Goal: Transaction & Acquisition: Purchase product/service

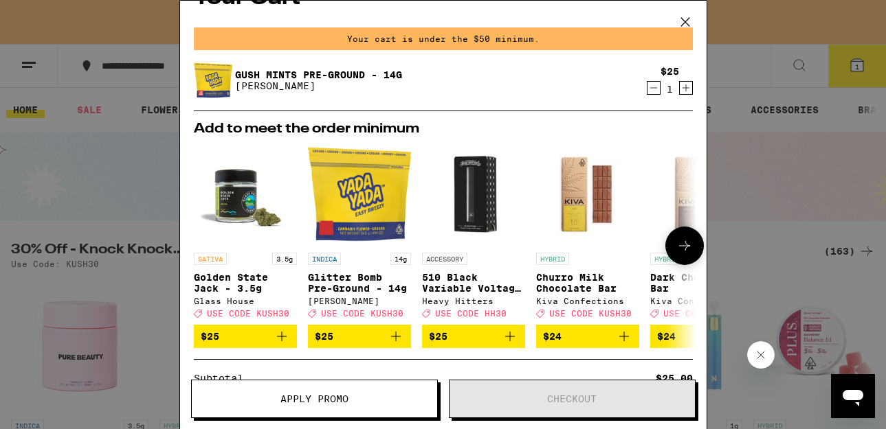
scroll to position [28, 0]
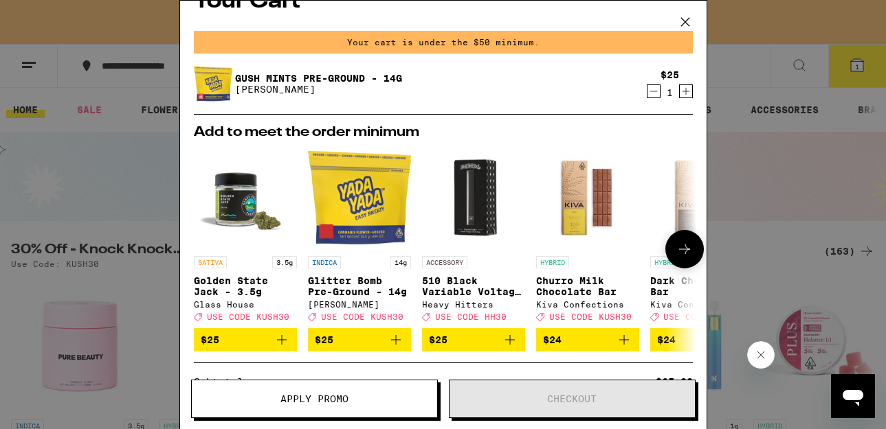
click at [396, 348] on icon "Add to bag" at bounding box center [395, 340] width 16 height 16
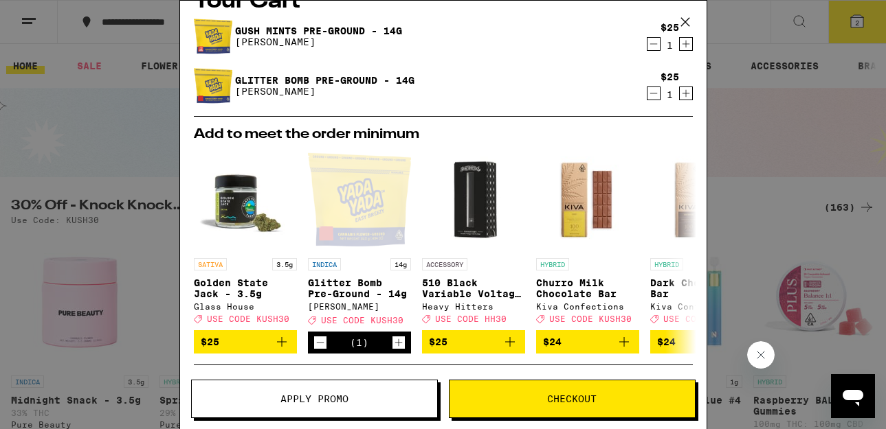
click at [656, 44] on icon "Decrement" at bounding box center [653, 44] width 12 height 16
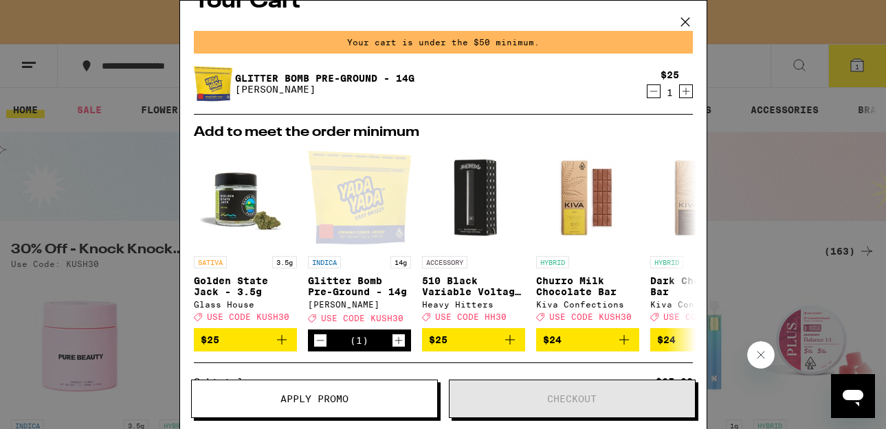
click at [683, 20] on icon at bounding box center [684, 22] width 8 height 8
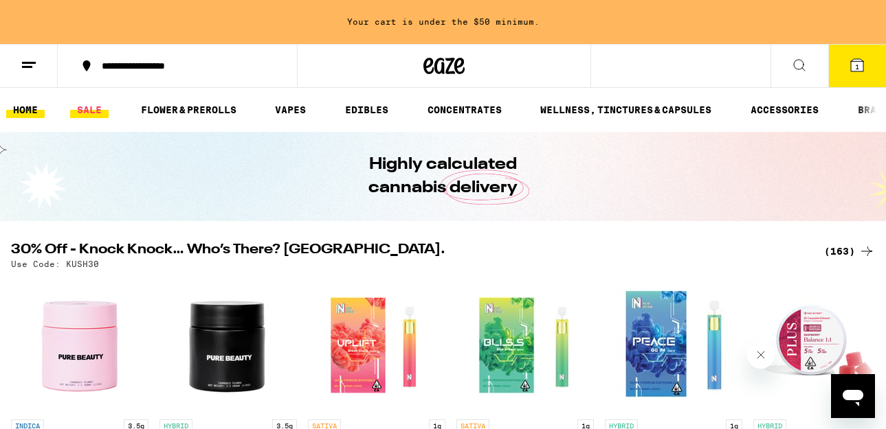
click at [94, 115] on link "SALE" at bounding box center [89, 110] width 38 height 16
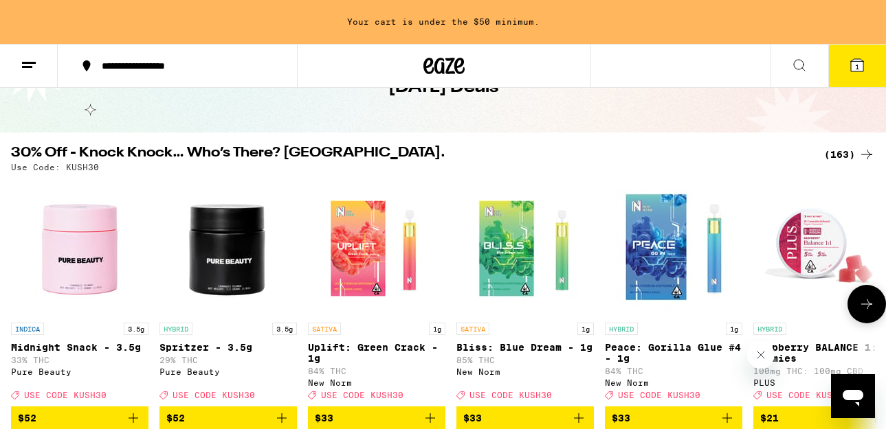
scroll to position [92, 0]
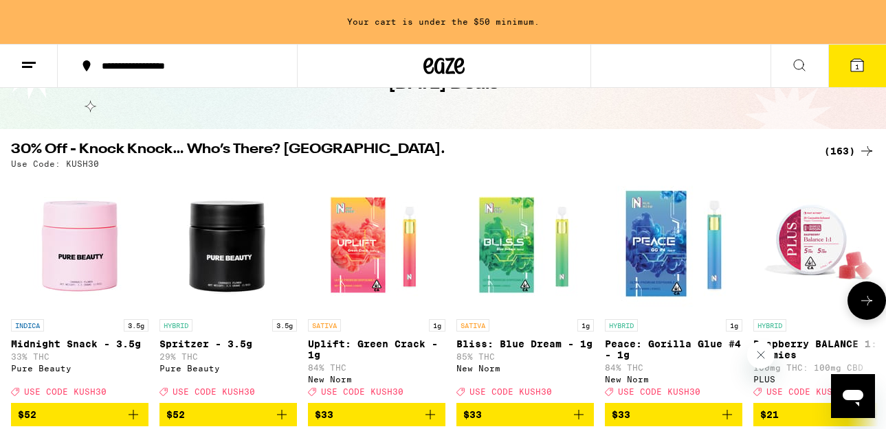
click at [866, 317] on button at bounding box center [866, 301] width 38 height 38
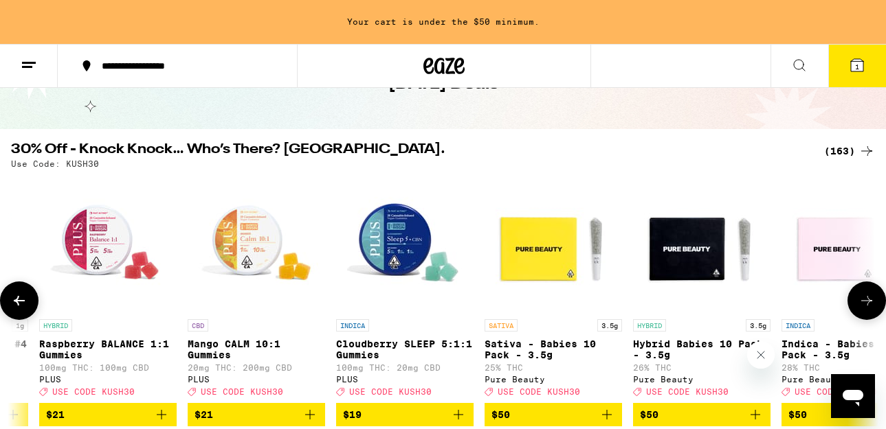
click at [866, 317] on button at bounding box center [866, 301] width 38 height 38
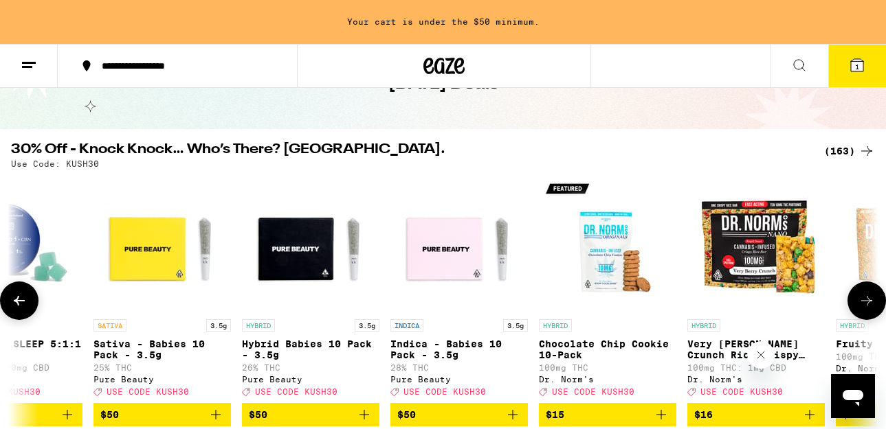
scroll to position [0, 1428]
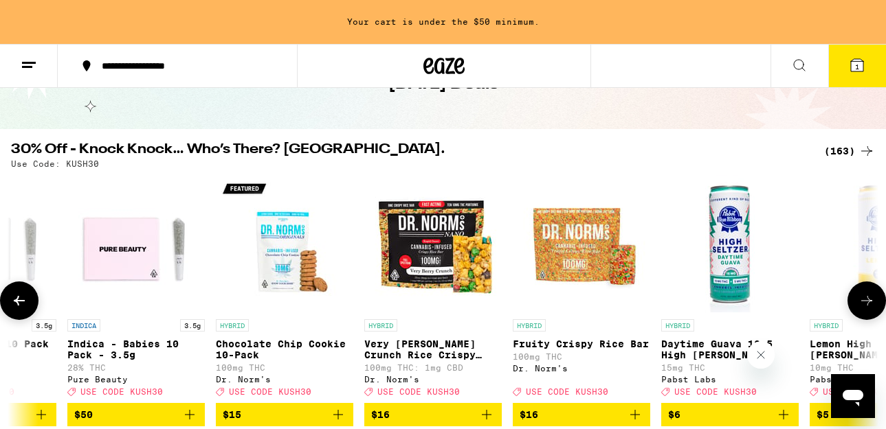
click at [866, 317] on button at bounding box center [866, 301] width 38 height 38
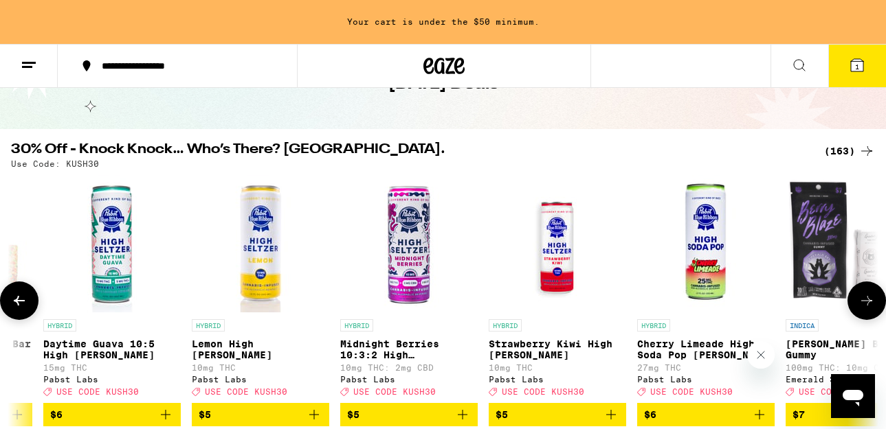
scroll to position [0, 2141]
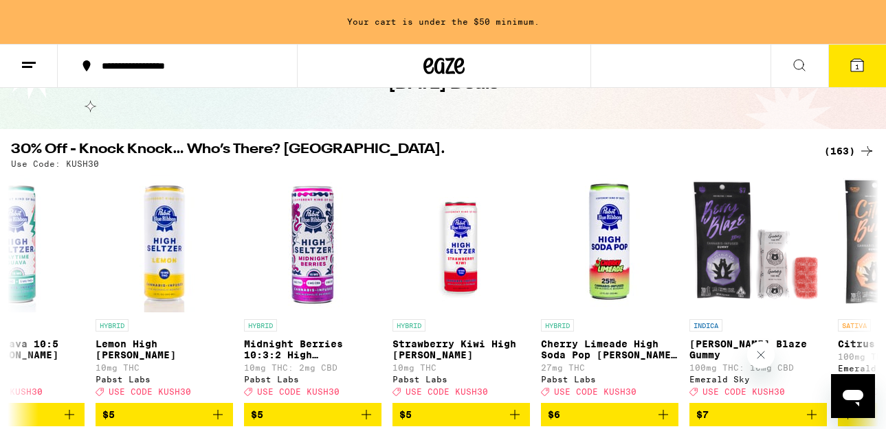
click at [842, 154] on div "(163)" at bounding box center [849, 151] width 51 height 16
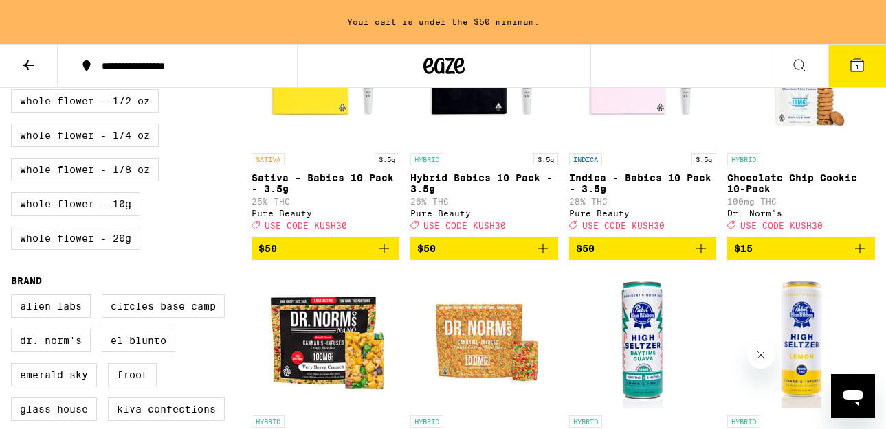
scroll to position [750, 0]
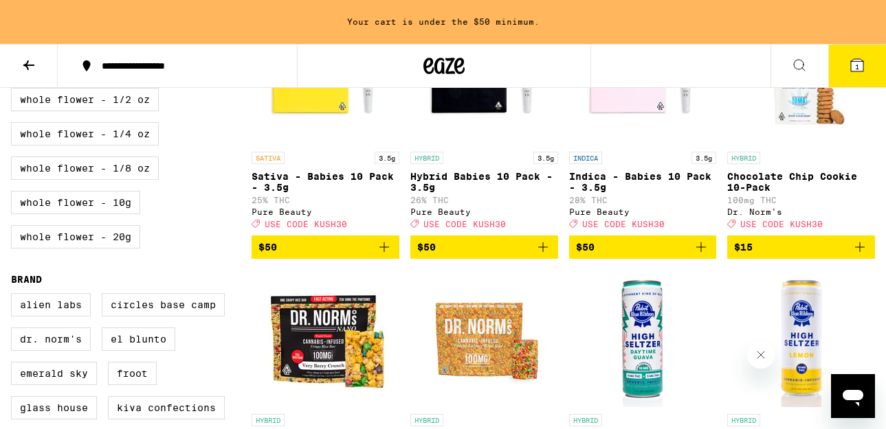
click at [858, 256] on icon "Add to bag" at bounding box center [859, 247] width 16 height 16
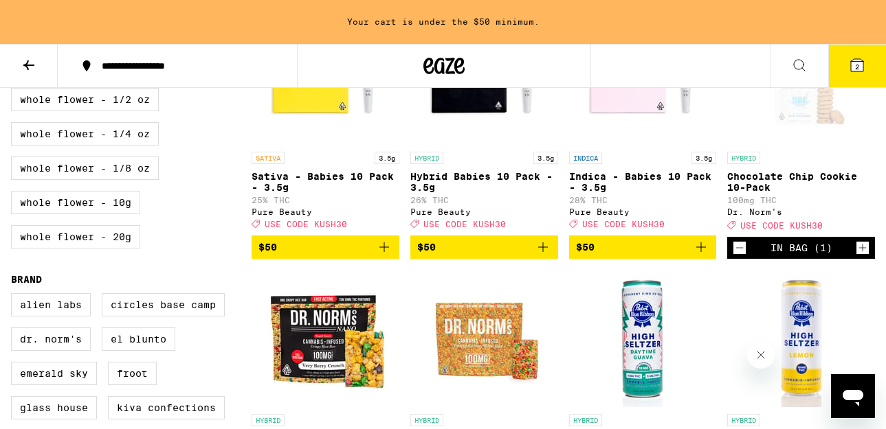
click at [859, 69] on span "2" at bounding box center [857, 67] width 4 height 8
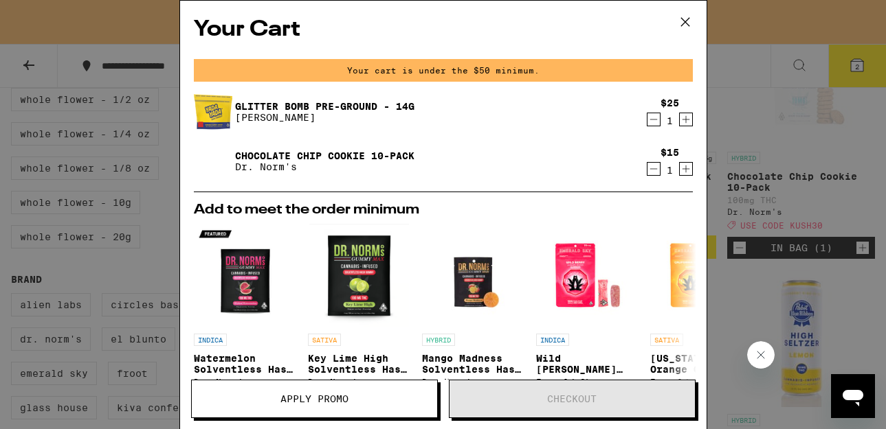
click at [378, 392] on button "Apply Promo" at bounding box center [314, 399] width 247 height 38
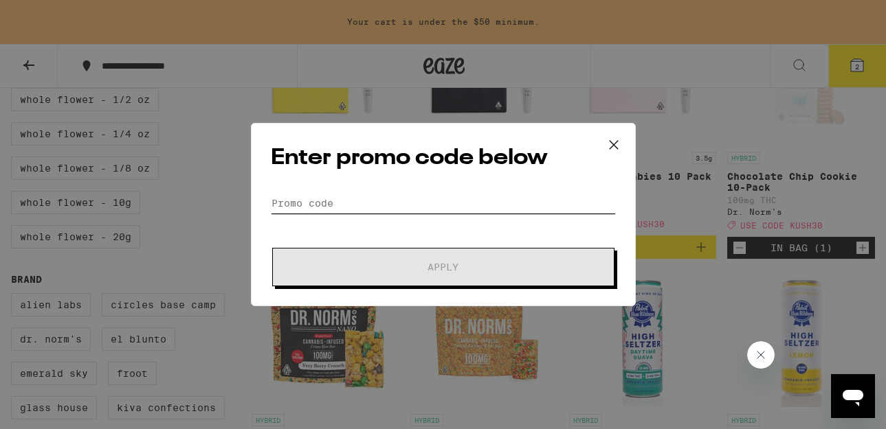
click at [381, 199] on input "Promo Code" at bounding box center [443, 203] width 345 height 21
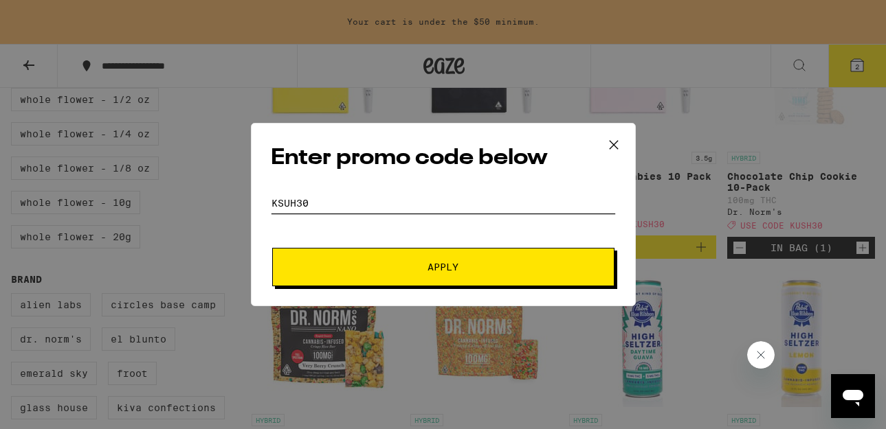
click at [286, 201] on input "ksuh30" at bounding box center [443, 203] width 345 height 21
type input "kUSh30"
click at [379, 267] on span "Apply" at bounding box center [442, 267] width 247 height 10
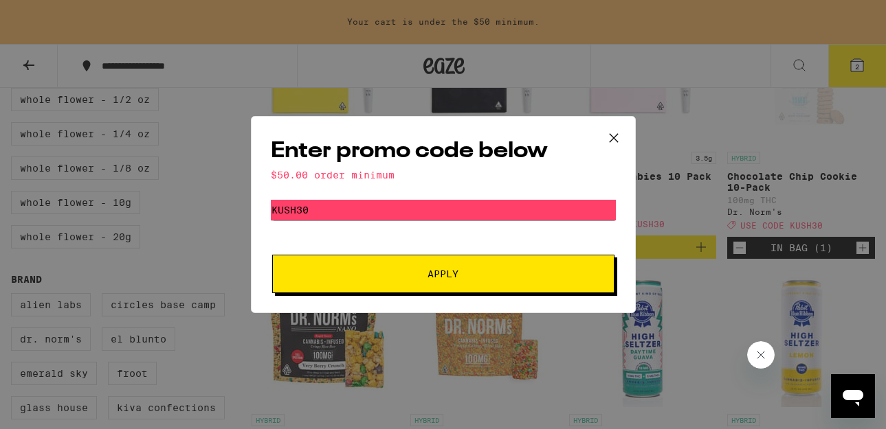
click at [612, 144] on icon at bounding box center [613, 138] width 21 height 21
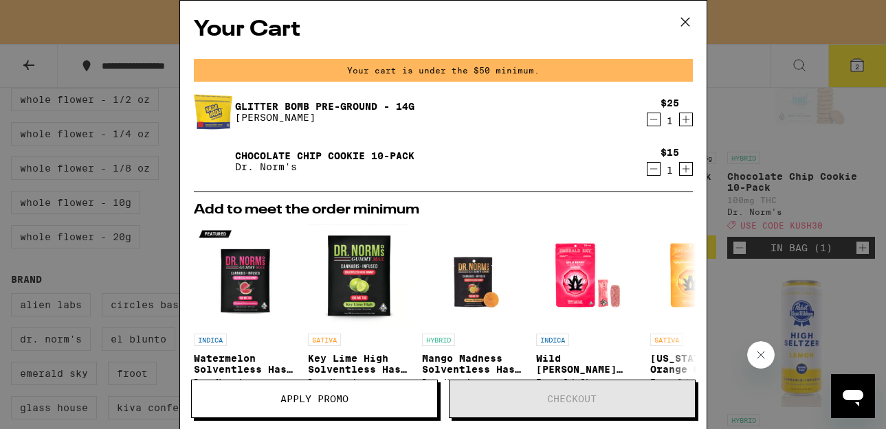
click at [682, 17] on icon at bounding box center [685, 22] width 21 height 21
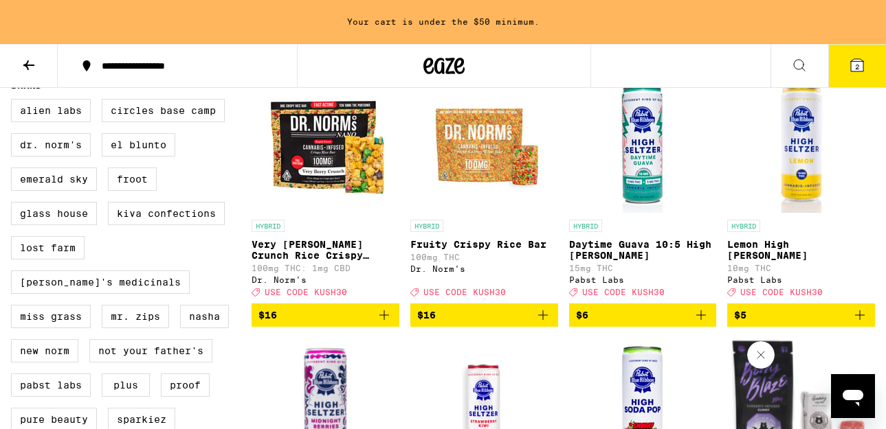
scroll to position [951, 0]
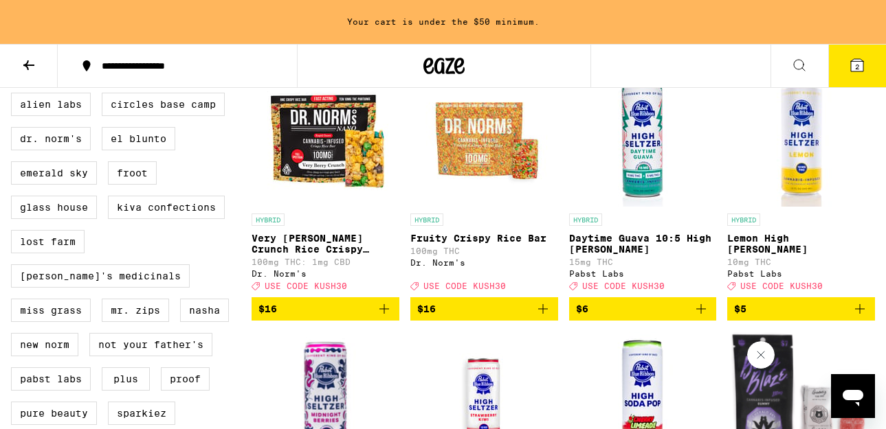
click at [699, 317] on icon "Add to bag" at bounding box center [701, 309] width 16 height 16
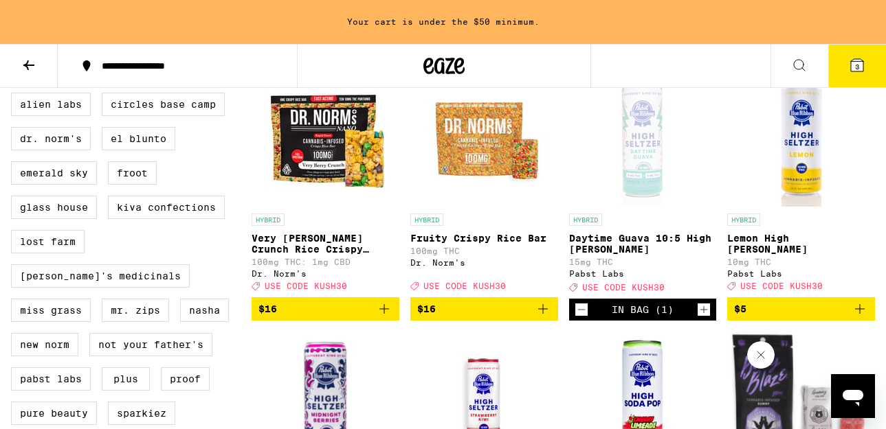
click at [853, 81] on button "3" at bounding box center [857, 66] width 58 height 43
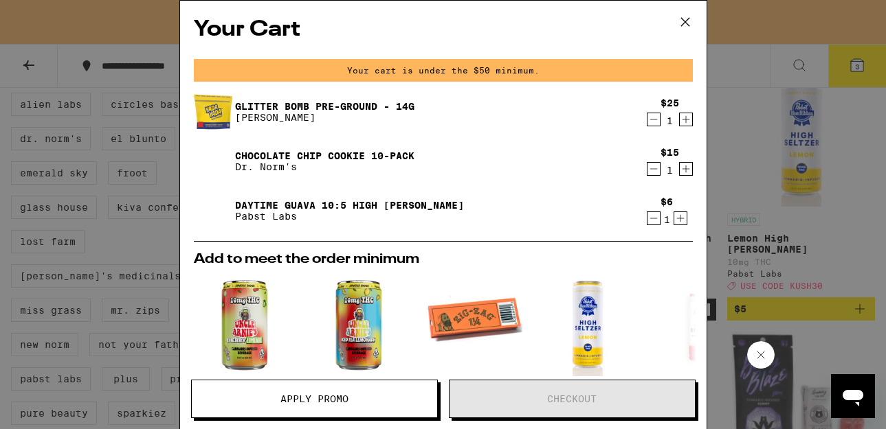
click at [352, 386] on button "Apply Promo" at bounding box center [314, 399] width 247 height 38
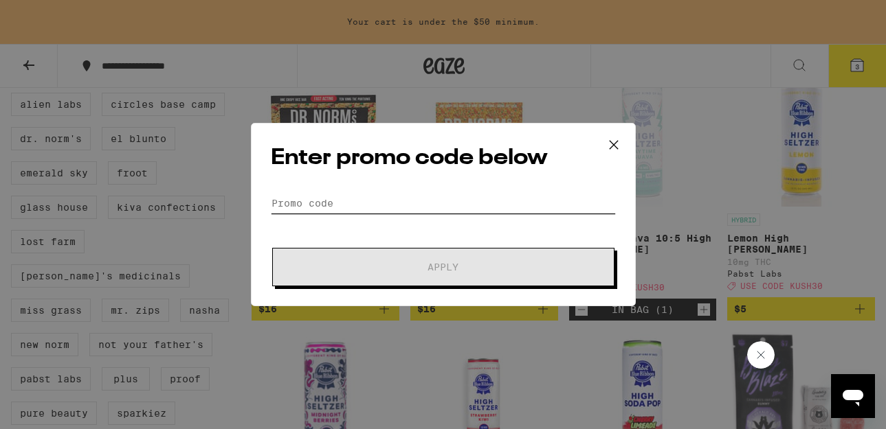
click at [460, 198] on input "Promo Code" at bounding box center [443, 203] width 345 height 21
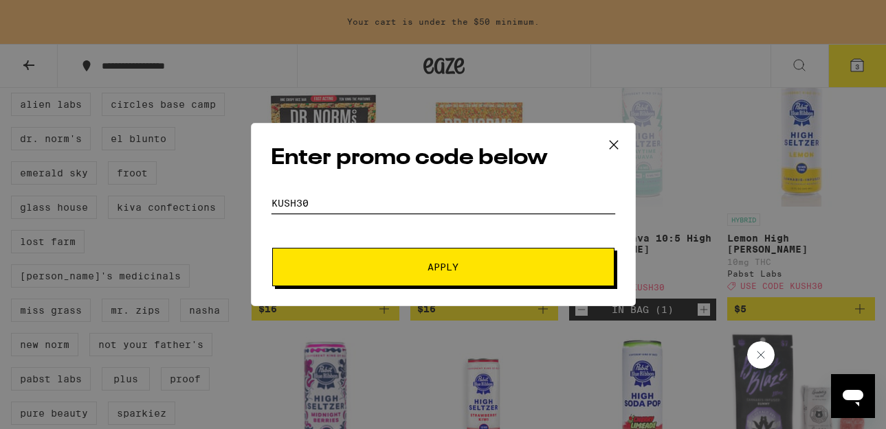
type input "KUSH30"
click at [454, 251] on button "Apply" at bounding box center [443, 267] width 342 height 38
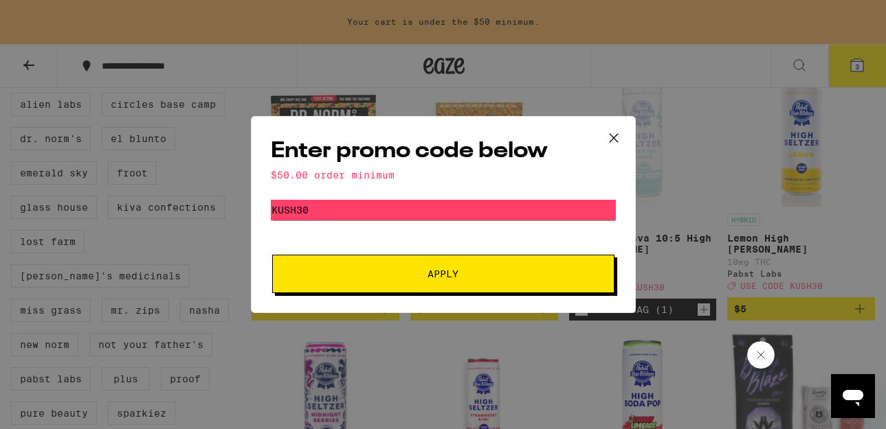
click at [609, 139] on icon at bounding box center [613, 138] width 21 height 21
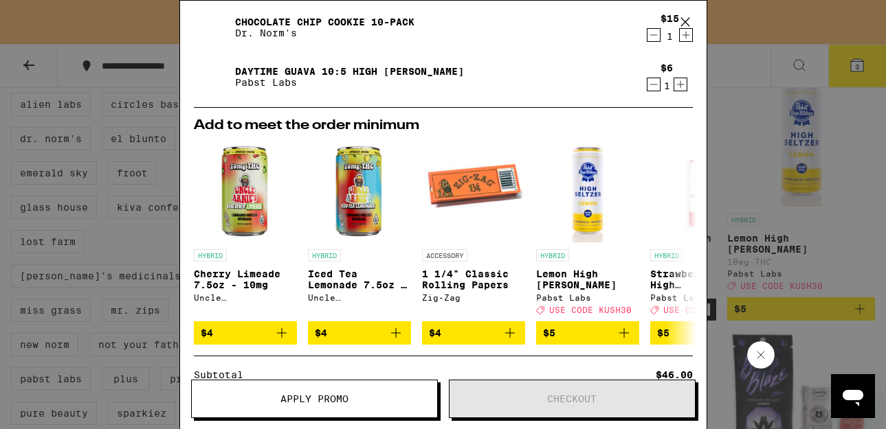
scroll to position [131, 0]
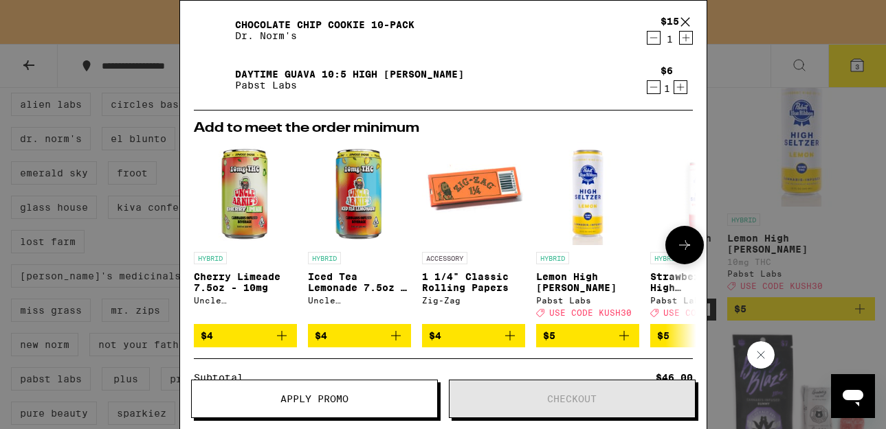
click at [394, 344] on icon "Add to bag" at bounding box center [395, 336] width 16 height 16
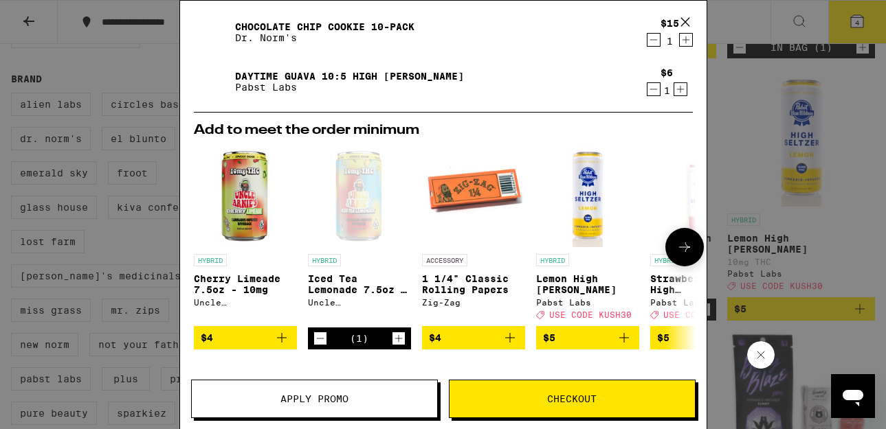
scroll to position [84, 0]
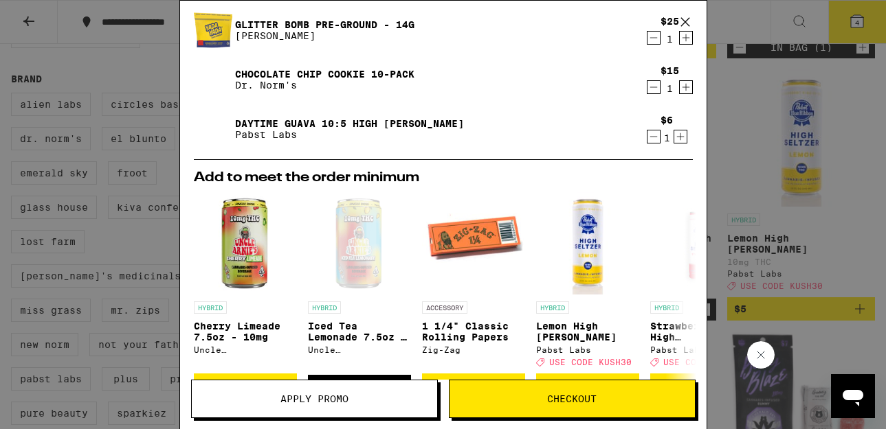
click at [374, 394] on span "Apply Promo" at bounding box center [314, 399] width 245 height 10
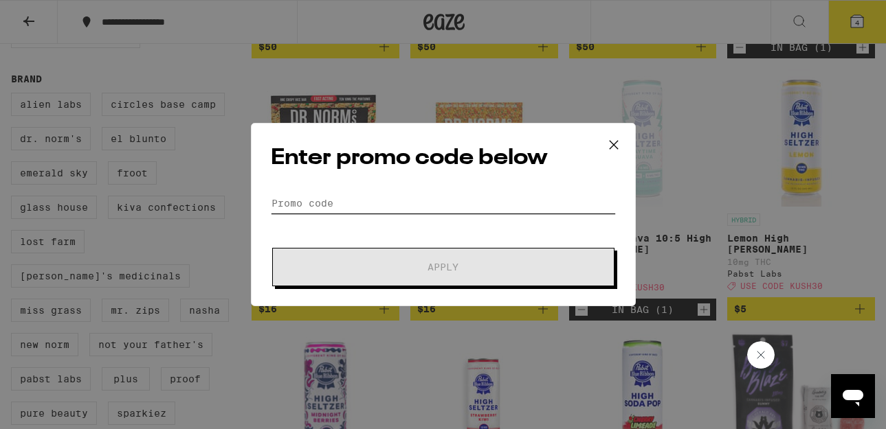
click at [435, 205] on input "Promo Code" at bounding box center [443, 203] width 345 height 21
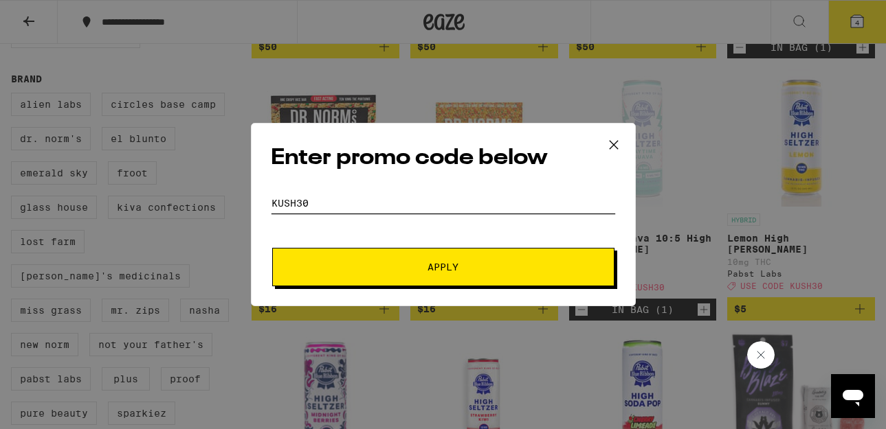
type input "KUSH30"
click at [435, 255] on button "Apply" at bounding box center [443, 267] width 342 height 38
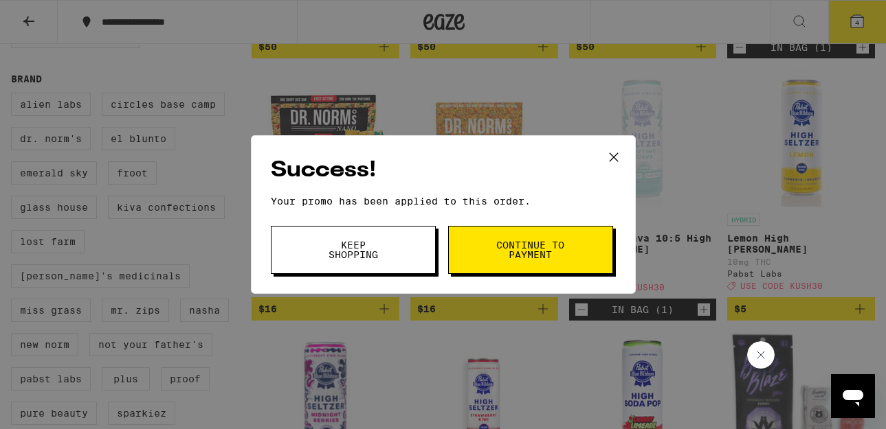
click at [401, 259] on button "Keep Shopping" at bounding box center [353, 250] width 165 height 48
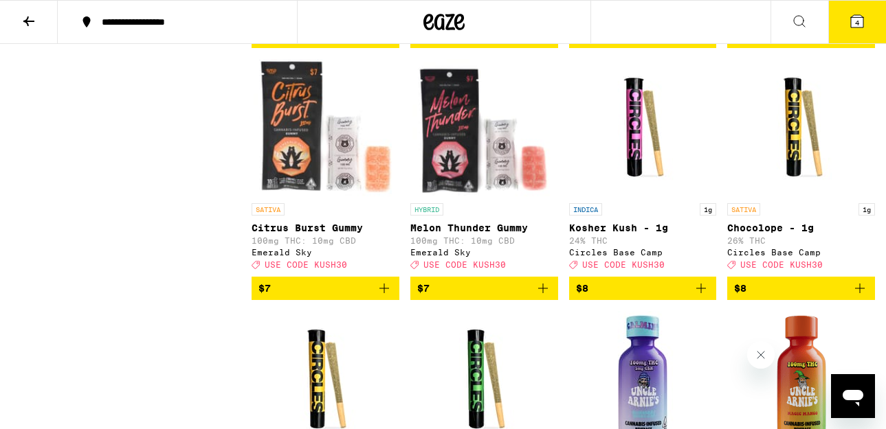
scroll to position [1445, 0]
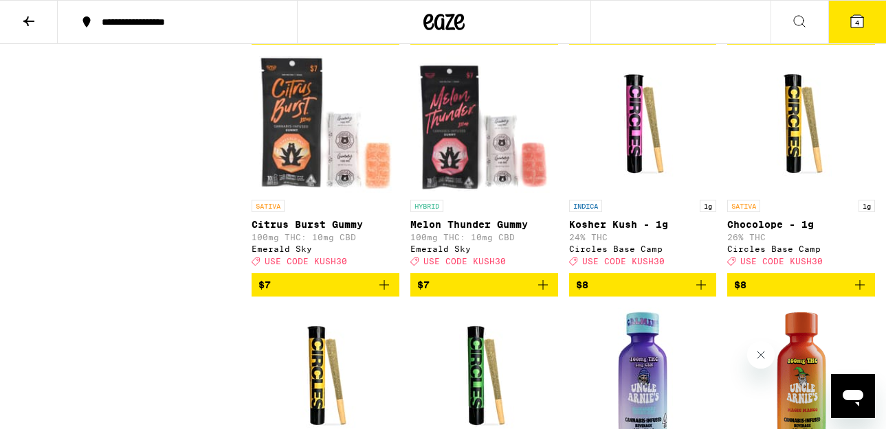
click at [704, 293] on icon "Add to bag" at bounding box center [701, 285] width 16 height 16
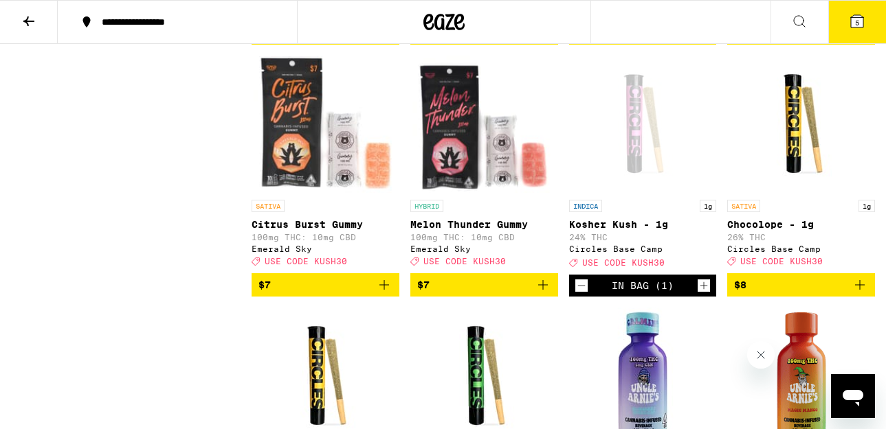
click at [543, 293] on icon "Add to bag" at bounding box center [543, 285] width 16 height 16
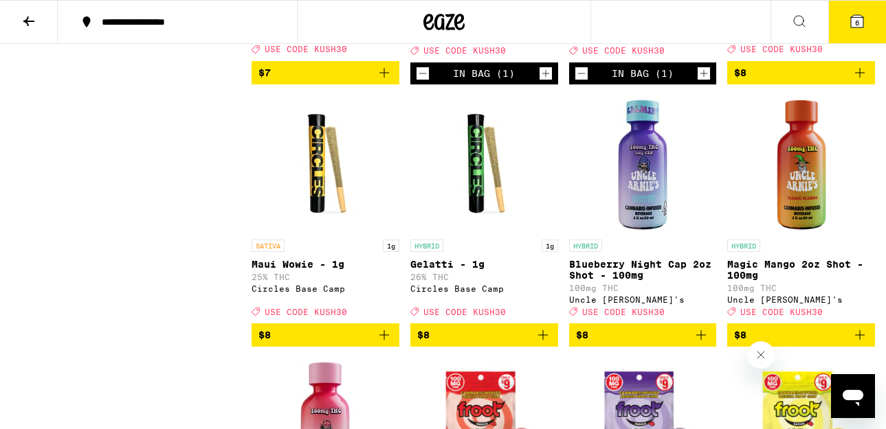
scroll to position [1654, 0]
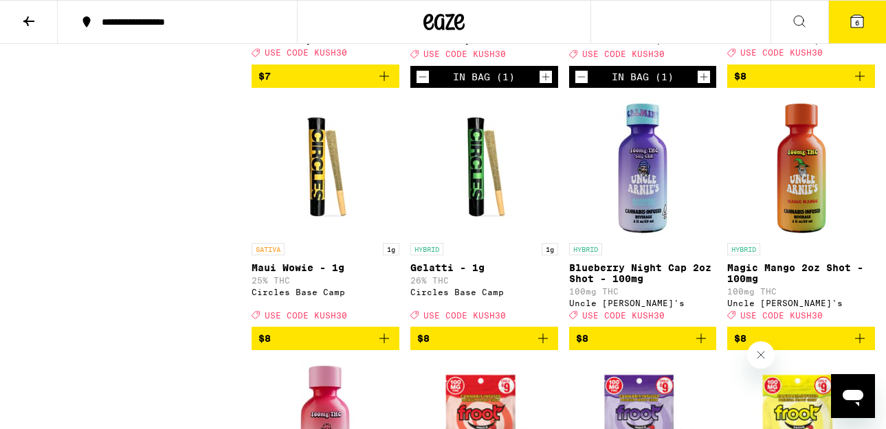
click at [383, 347] on icon "Add to bag" at bounding box center [384, 338] width 16 height 16
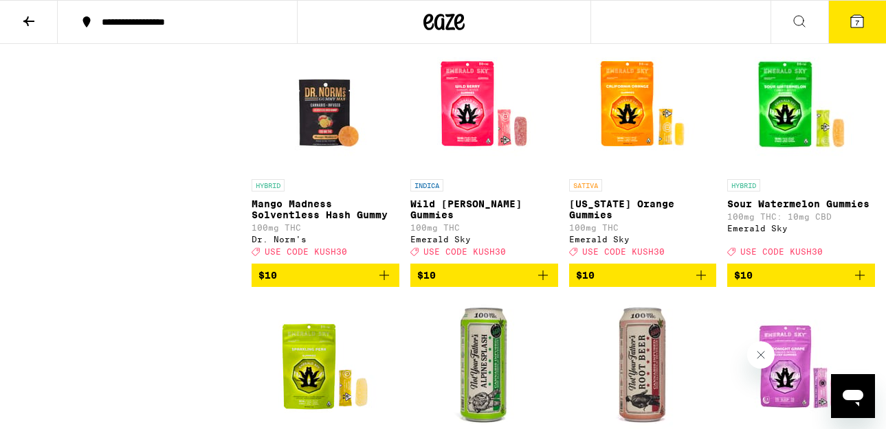
scroll to position [2506, 0]
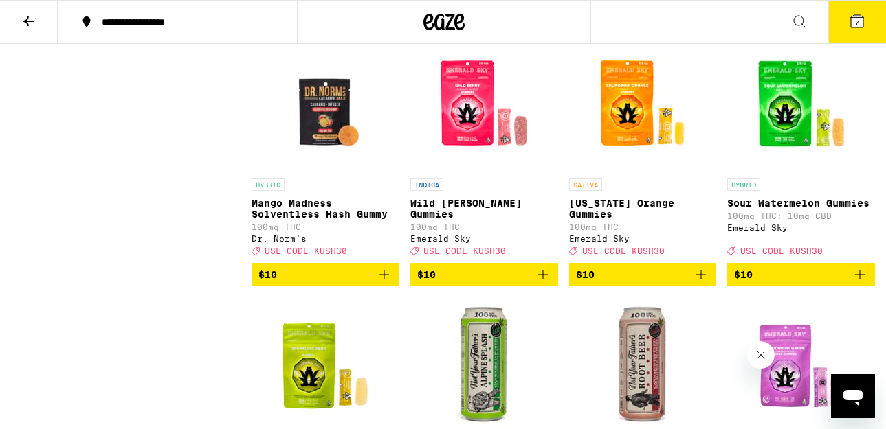
click at [386, 283] on icon "Add to bag" at bounding box center [384, 275] width 16 height 16
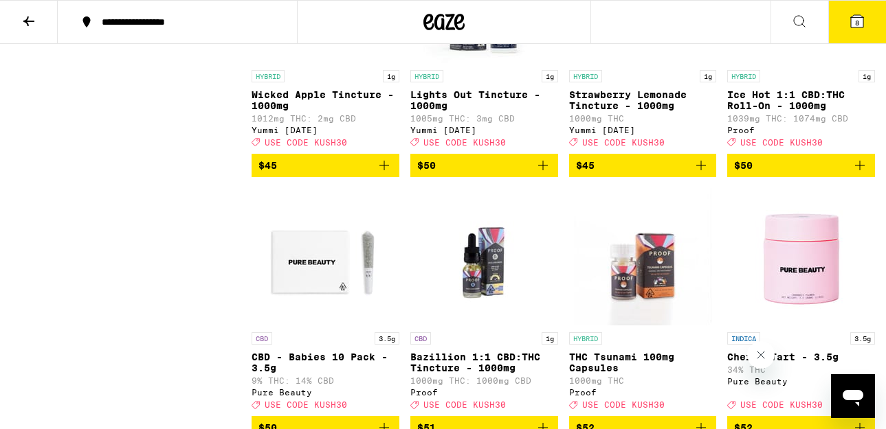
scroll to position [9708, 0]
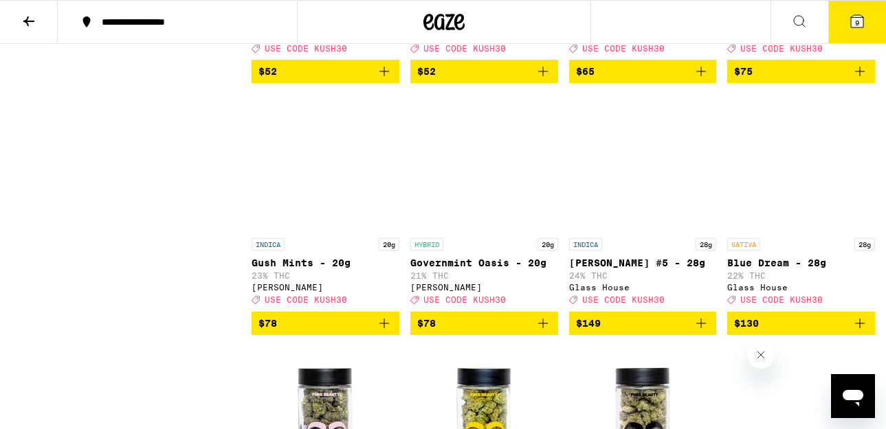
scroll to position [10326, 0]
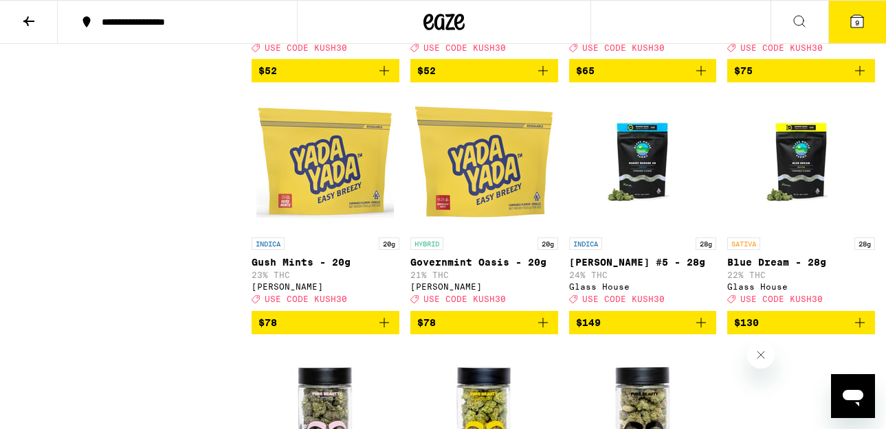
click at [855, 32] on button "9" at bounding box center [857, 22] width 58 height 43
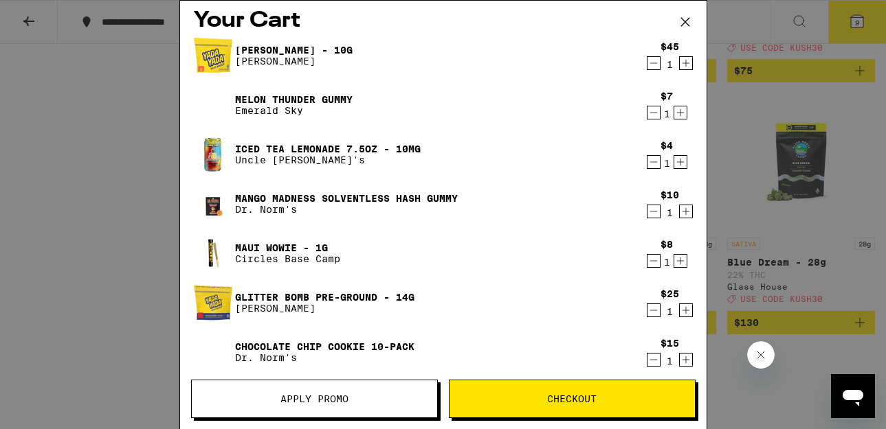
scroll to position [10, 0]
click at [688, 19] on icon at bounding box center [684, 22] width 8 height 8
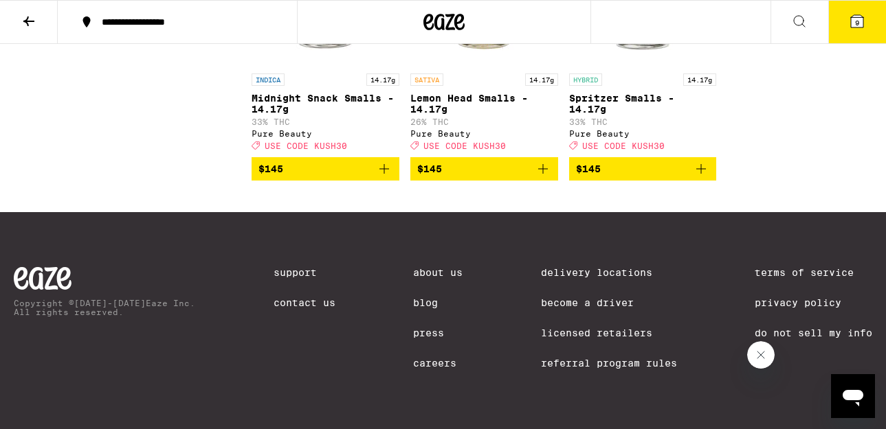
scroll to position [11082, 0]
click at [851, 10] on button "9" at bounding box center [857, 22] width 58 height 43
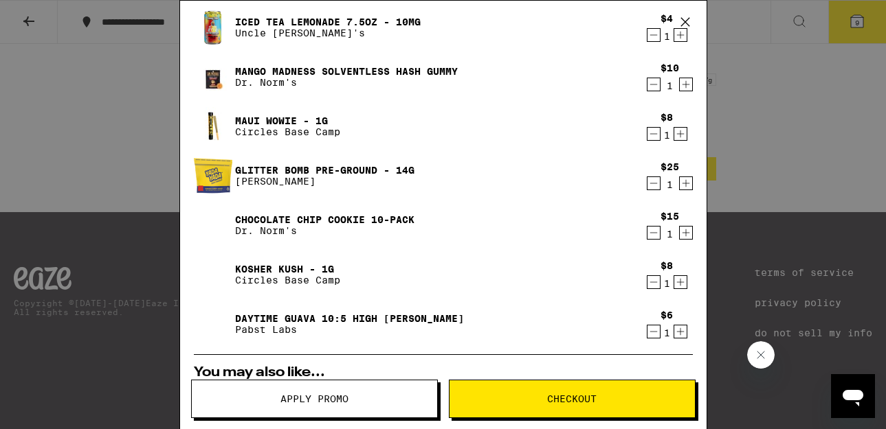
scroll to position [137, 0]
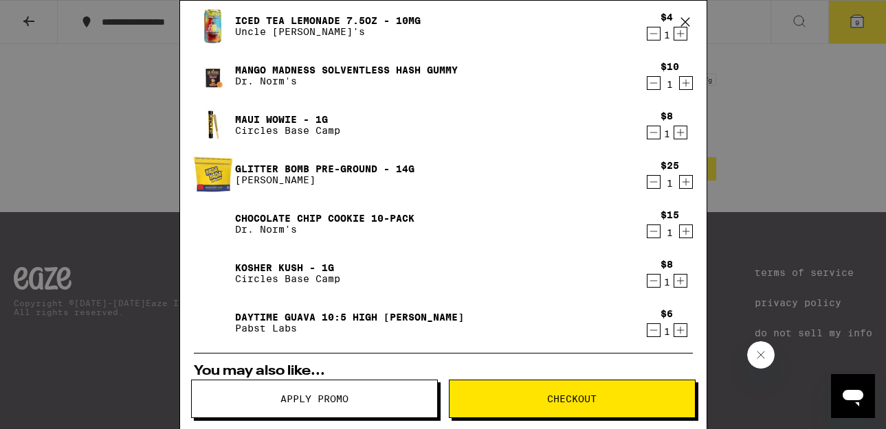
click at [656, 237] on icon "Decrement" at bounding box center [653, 231] width 12 height 16
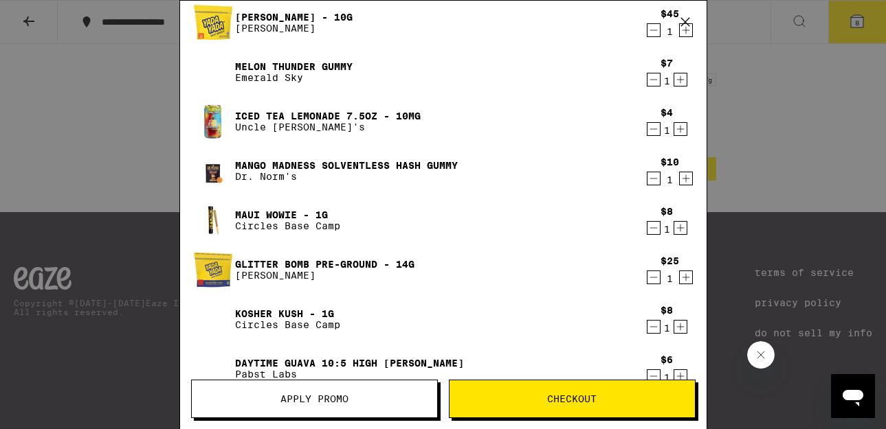
scroll to position [41, 0]
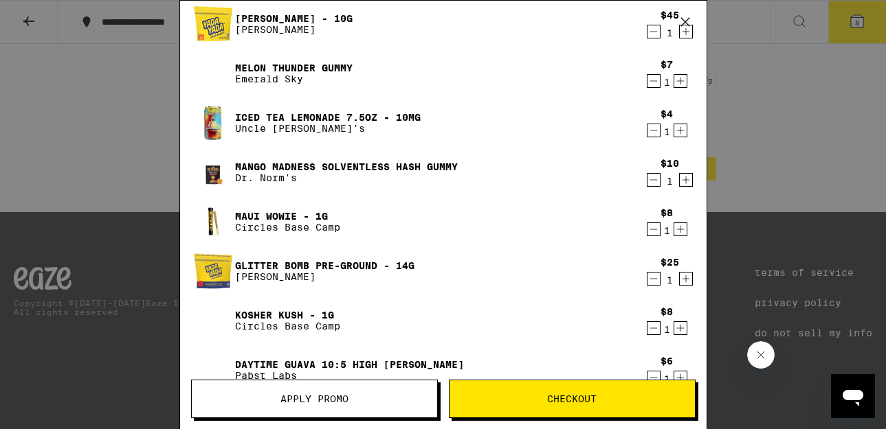
click at [656, 183] on icon "Decrement" at bounding box center [653, 180] width 12 height 16
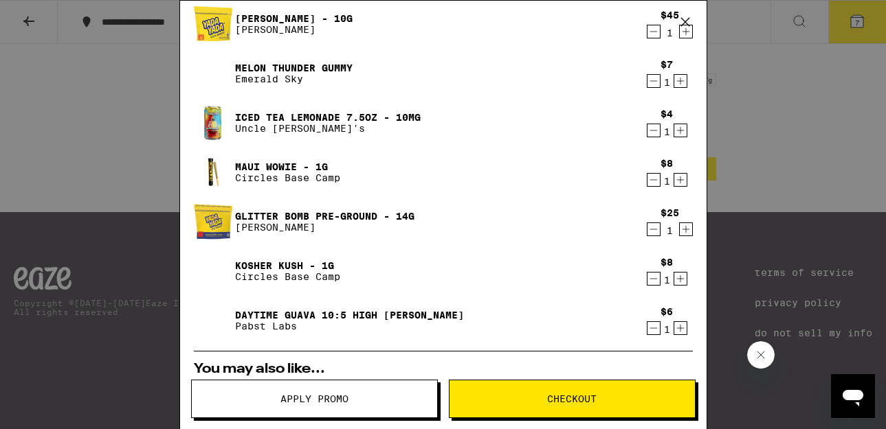
scroll to position [43, 0]
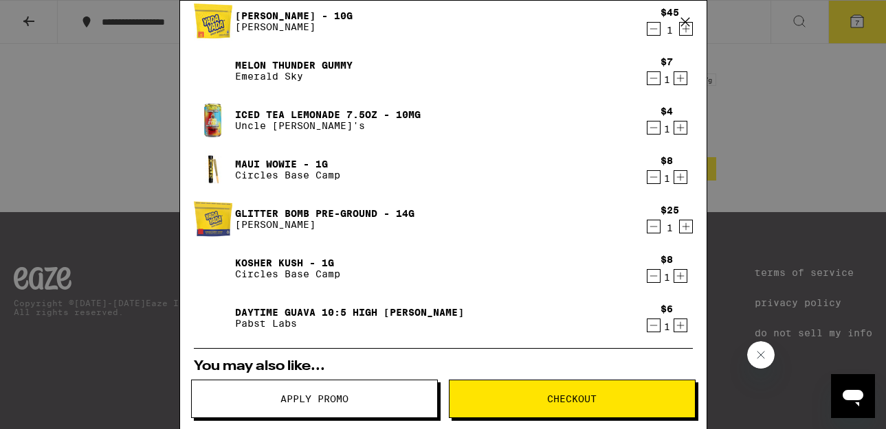
click at [548, 398] on span "Checkout" at bounding box center [571, 399] width 49 height 10
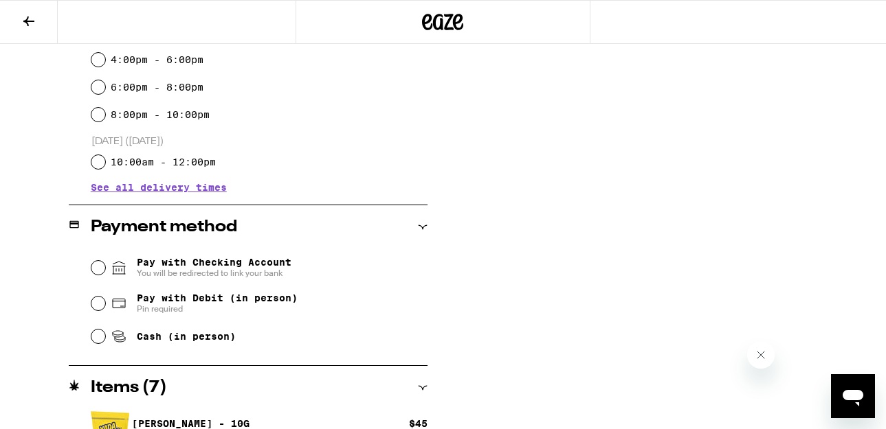
scroll to position [432, 0]
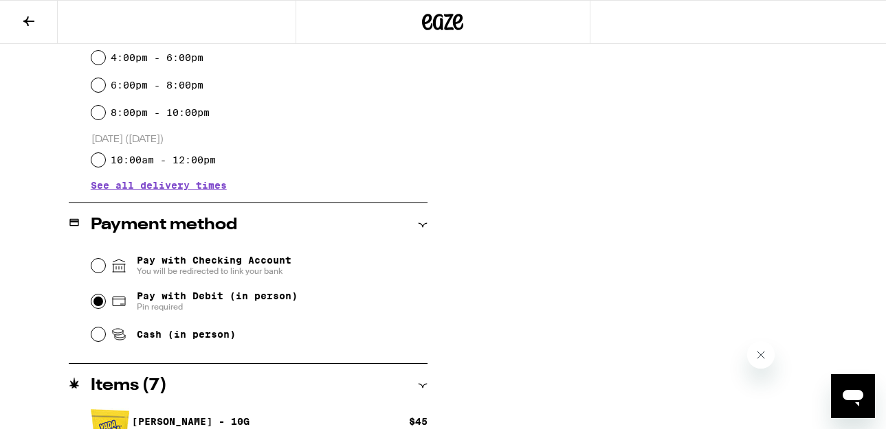
click at [100, 304] on input "Pay with Debit (in person) Pin required" at bounding box center [98, 302] width 14 height 14
radio input "true"
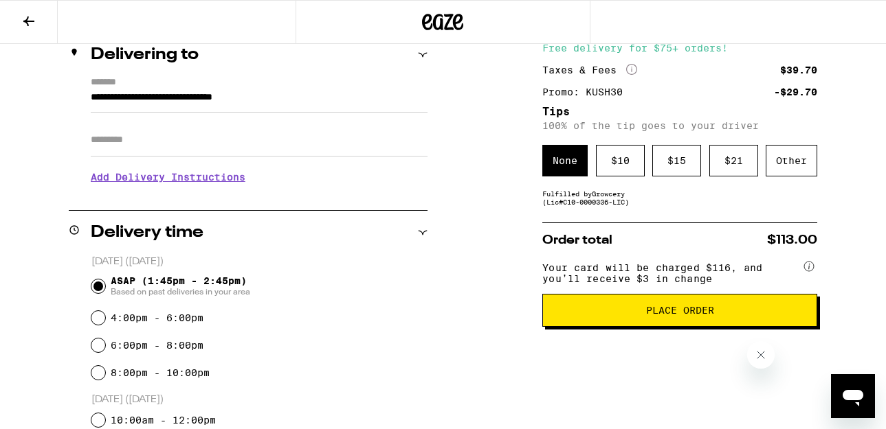
scroll to position [170, 0]
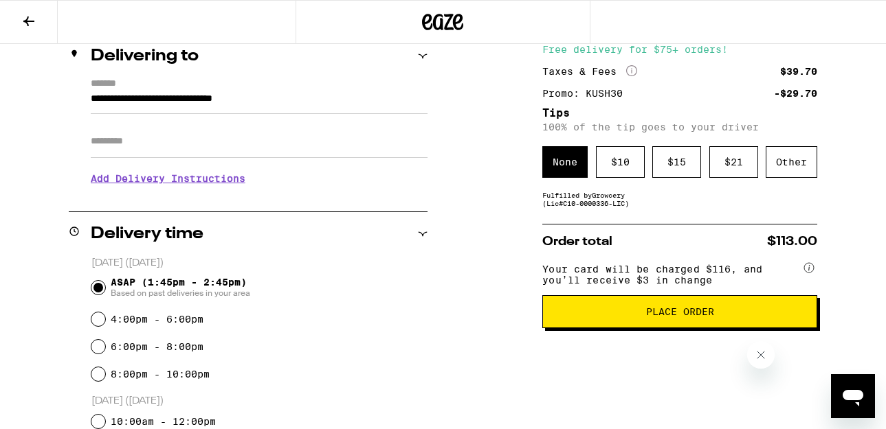
click at [193, 152] on input "Apt/Suite" at bounding box center [259, 141] width 337 height 33
click at [117, 201] on div "**********" at bounding box center [248, 144] width 359 height 133
click at [127, 186] on h3 "Add Delivery Instructions" at bounding box center [259, 179] width 337 height 32
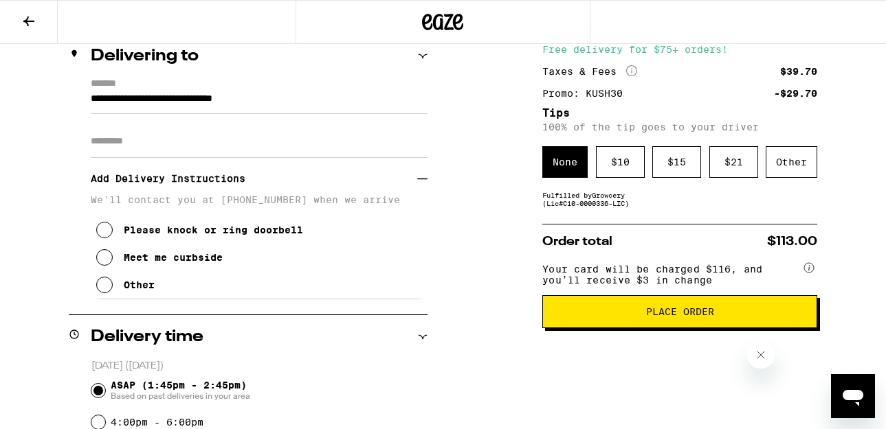
click at [104, 260] on icon at bounding box center [104, 257] width 16 height 16
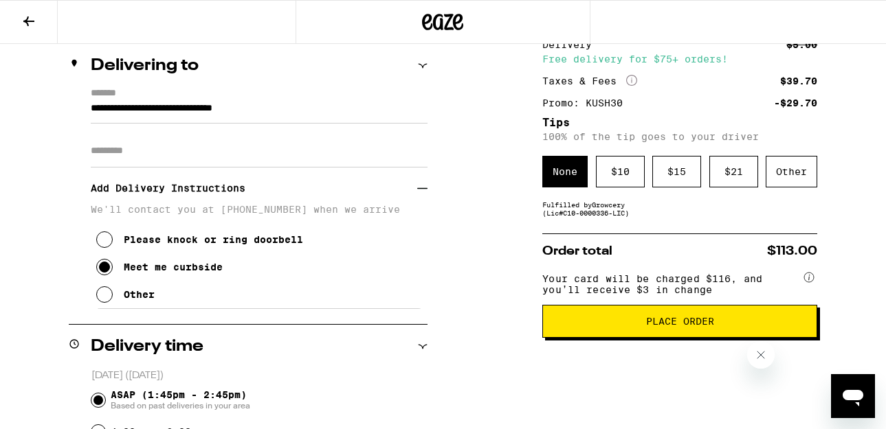
scroll to position [142, 0]
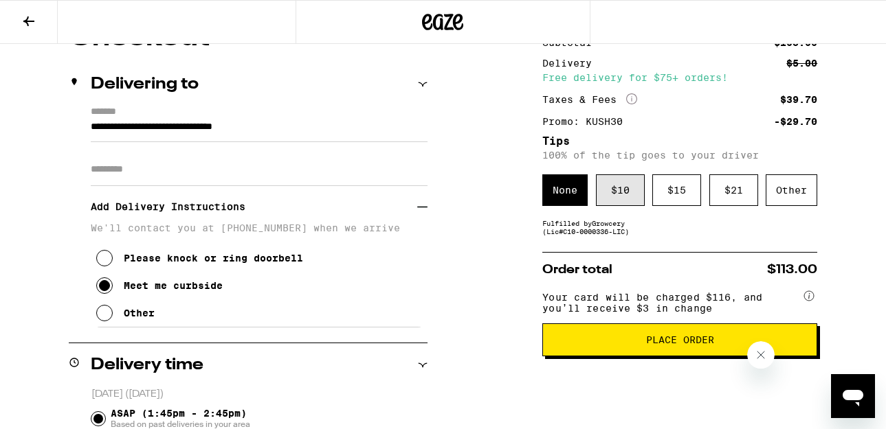
click at [598, 194] on div "$ 10" at bounding box center [620, 191] width 49 height 32
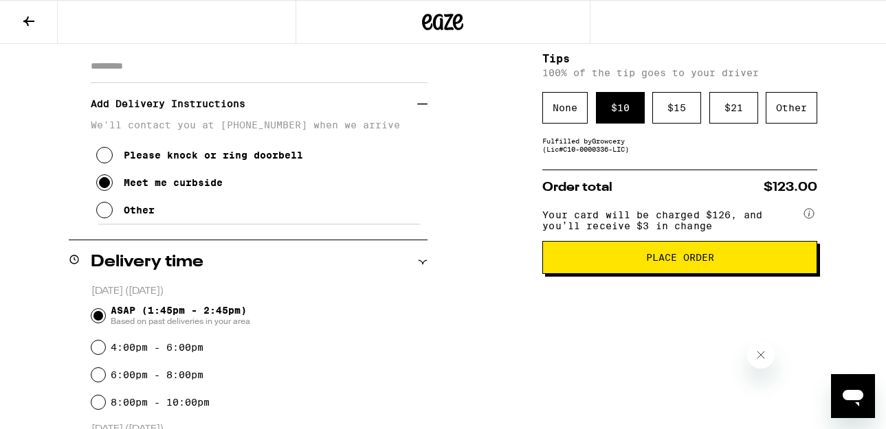
scroll to position [246, 0]
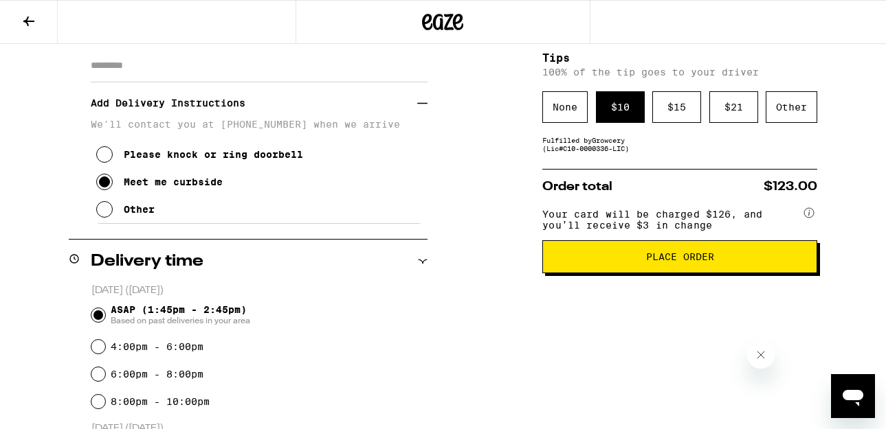
click at [620, 259] on span "Place Order" at bounding box center [679, 257] width 251 height 10
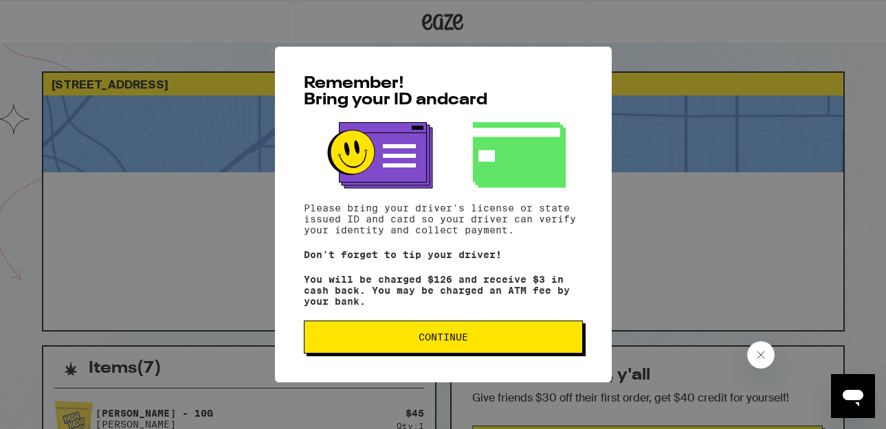
click at [449, 341] on span "Continue" at bounding box center [442, 338] width 49 height 10
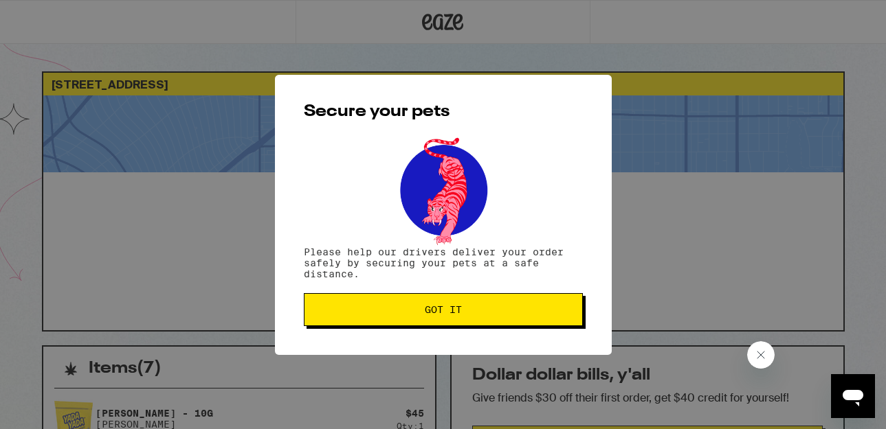
click at [509, 307] on span "Got it" at bounding box center [443, 310] width 256 height 10
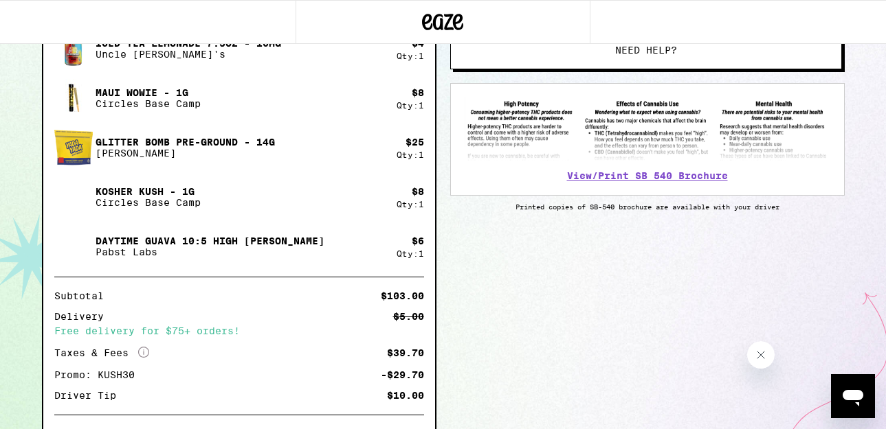
scroll to position [470, 0]
click at [383, 208] on div "Kosher Kush - 1g Circles Base Camp" at bounding box center [225, 196] width 342 height 38
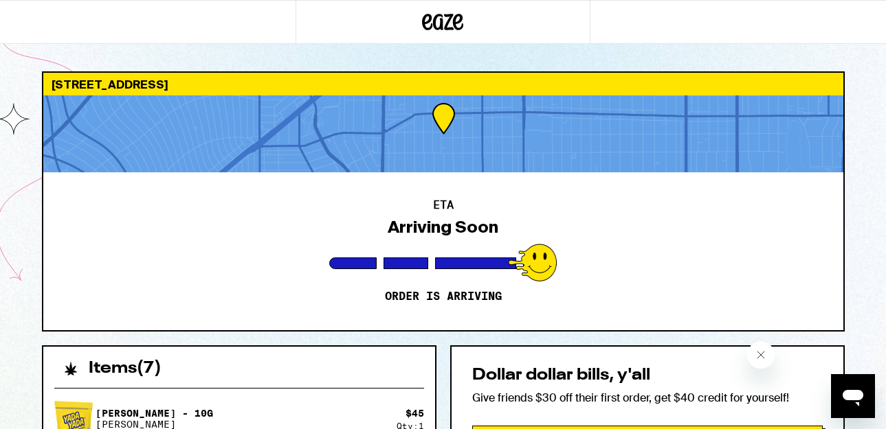
scroll to position [1, 0]
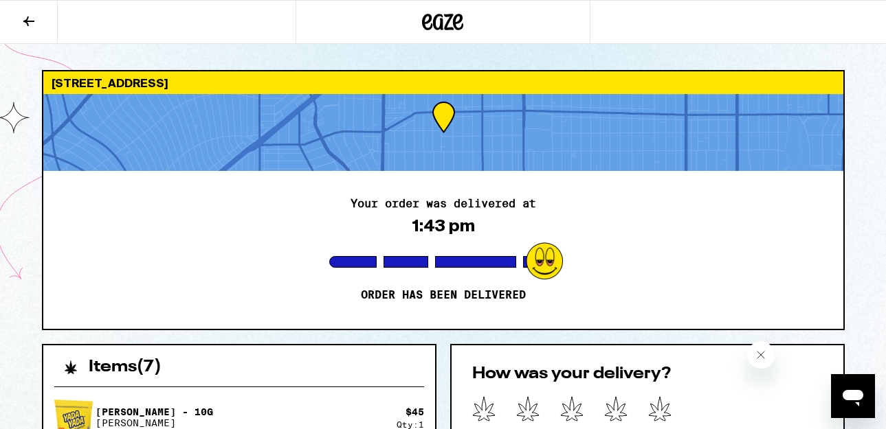
click at [583, 201] on div "Your order was delivered at 1:43 pm Order has been delivered" at bounding box center [443, 250] width 800 height 158
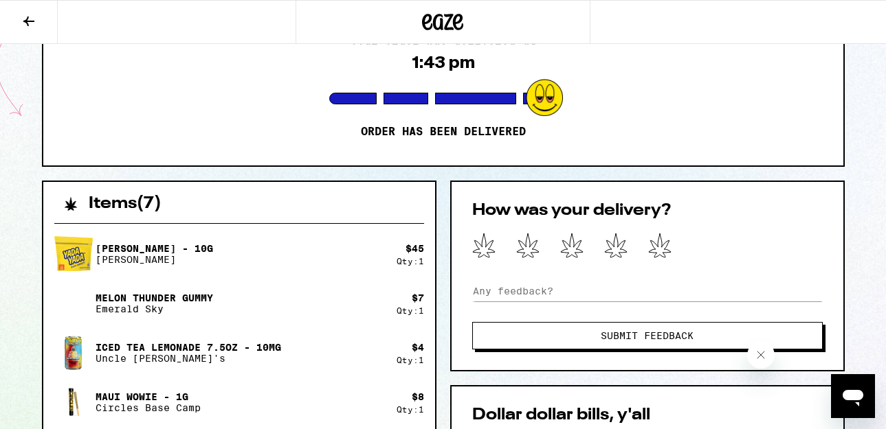
scroll to position [166, 0]
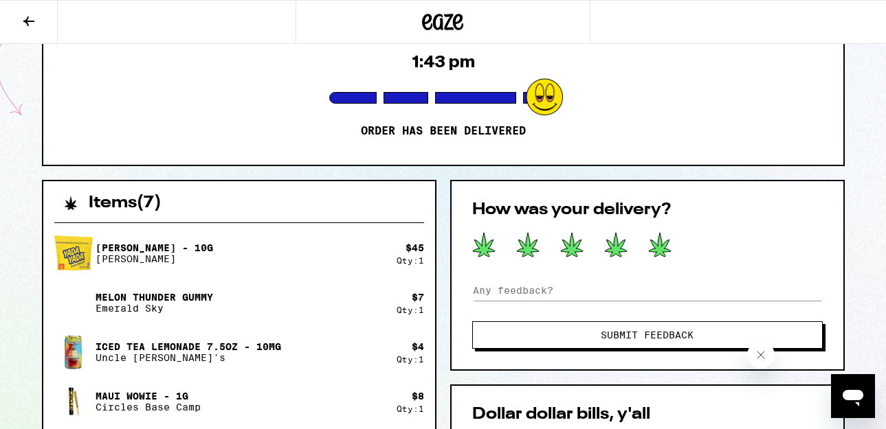
click at [649, 238] on icon at bounding box center [659, 244] width 23 height 25
